Goal: Task Accomplishment & Management: Complete application form

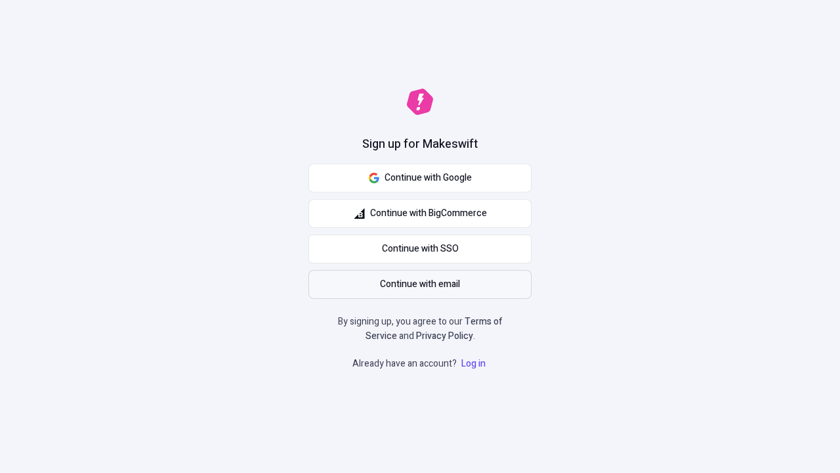
click at [420, 284] on span "Continue with email" at bounding box center [420, 284] width 80 height 14
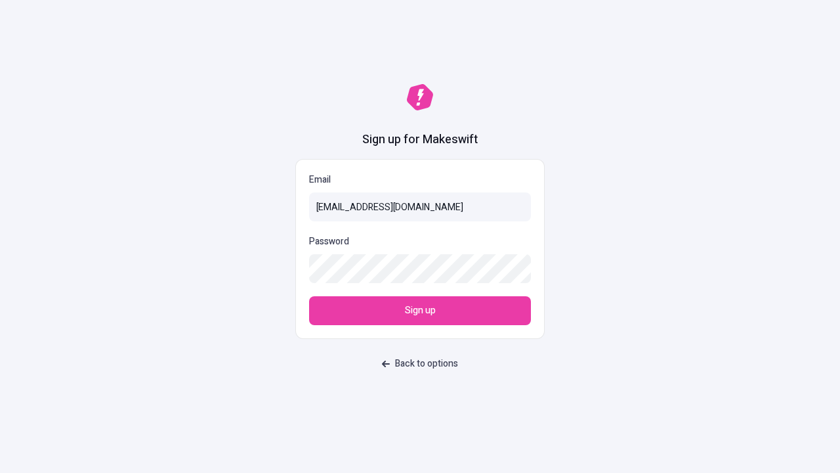
type input "[EMAIL_ADDRESS][DOMAIN_NAME]"
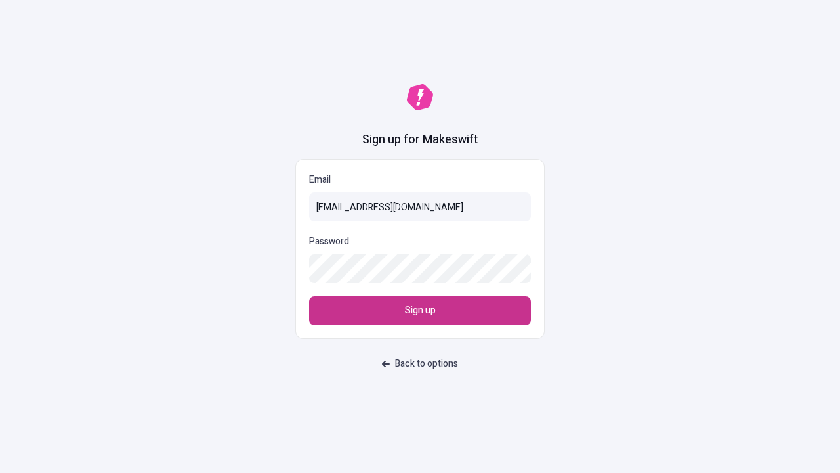
click at [420, 310] on span "Sign up" at bounding box center [420, 310] width 31 height 14
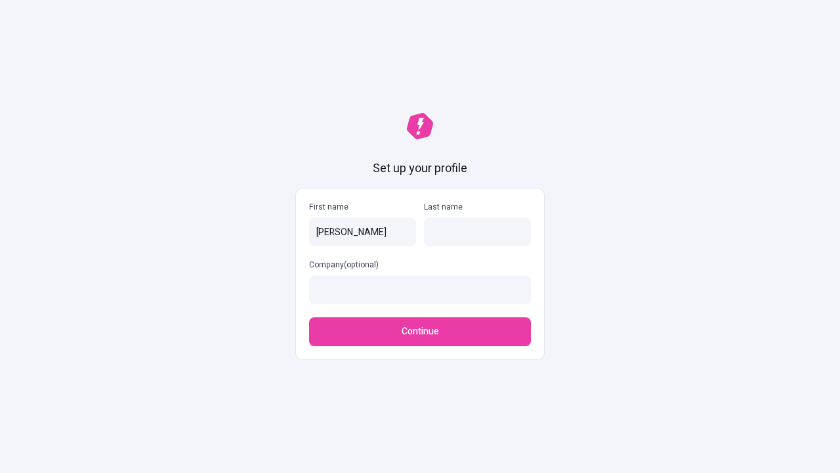
type input "[PERSON_NAME]"
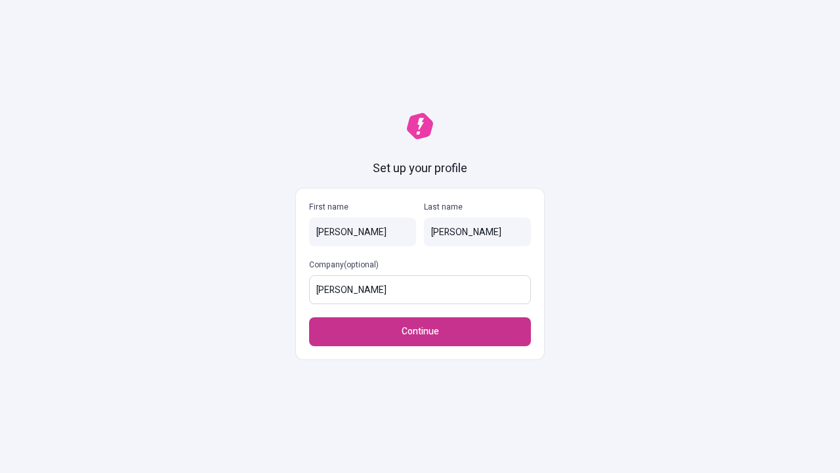
type input "[PERSON_NAME]"
click at [420, 331] on span "Continue" at bounding box center [420, 331] width 37 height 14
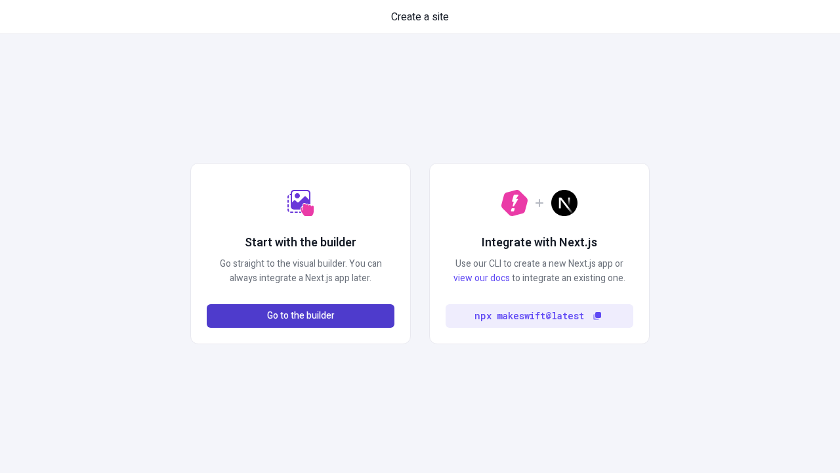
click at [301, 316] on span "Go to the builder" at bounding box center [301, 315] width 68 height 14
